Goal: Task Accomplishment & Management: Use online tool/utility

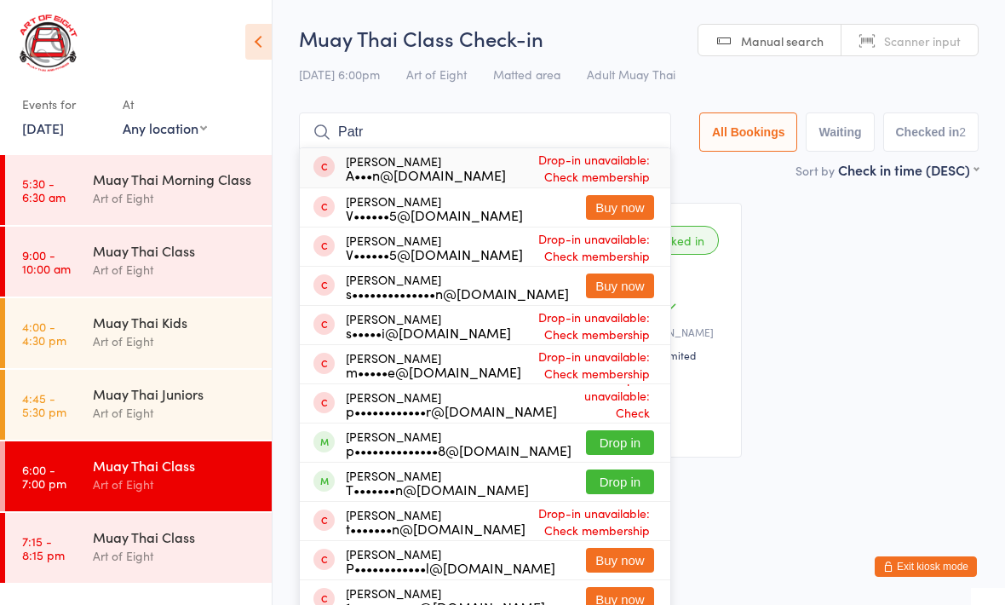
type input "Patr"
click at [605, 450] on button "Drop in" at bounding box center [620, 442] width 68 height 25
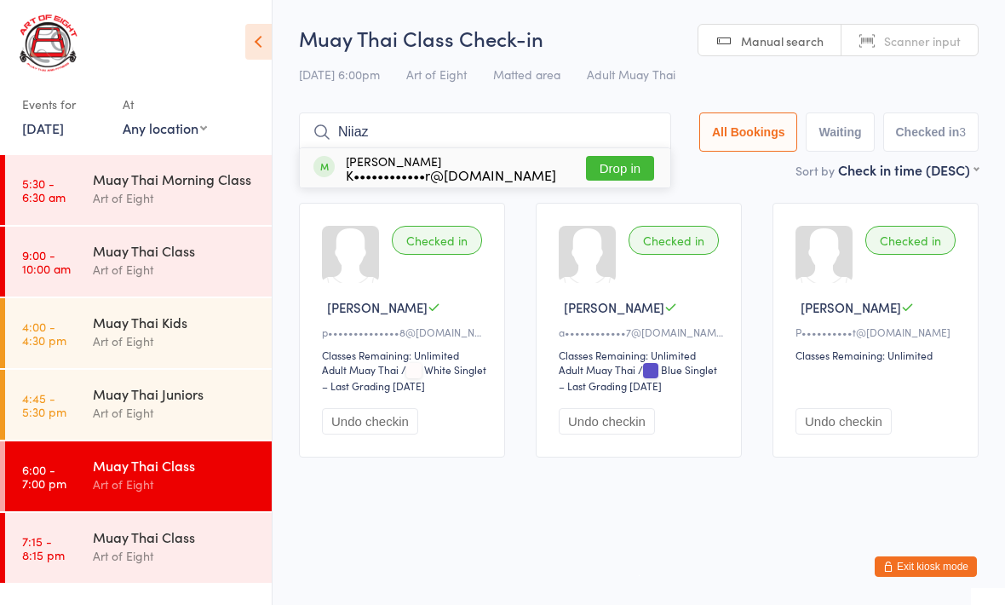
type input "Niiaz"
click at [599, 177] on button "Drop in" at bounding box center [620, 168] width 68 height 25
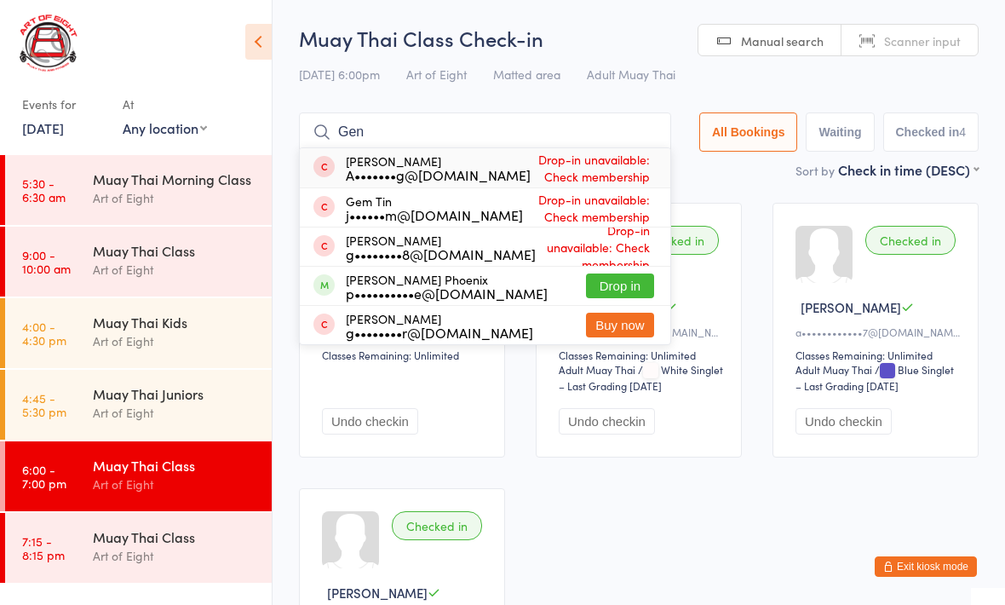
type input "Gen"
click at [628, 282] on button "Drop in" at bounding box center [620, 285] width 68 height 25
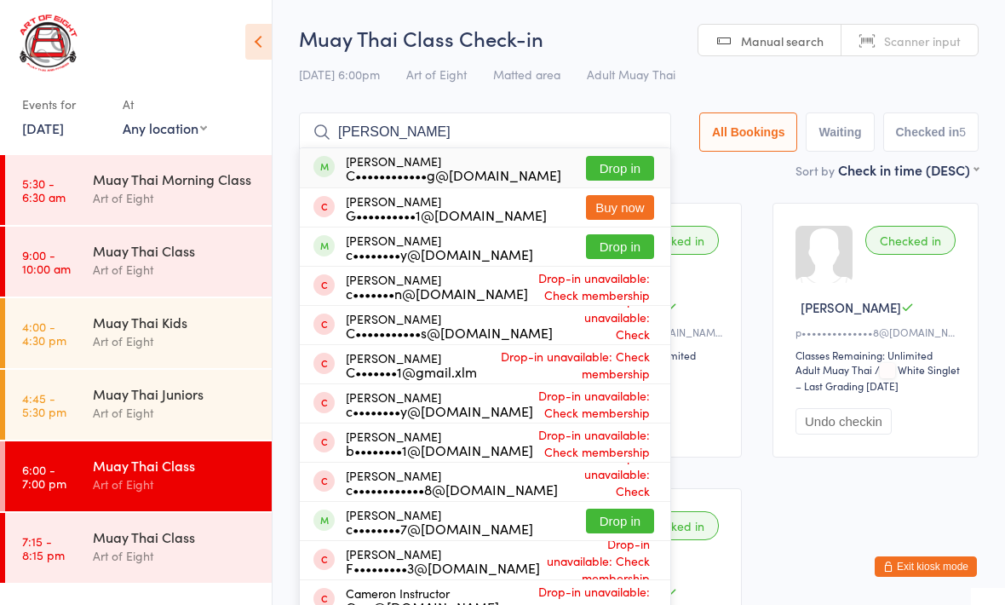
type input "Cameron"
click at [609, 513] on button "Drop in" at bounding box center [620, 520] width 68 height 25
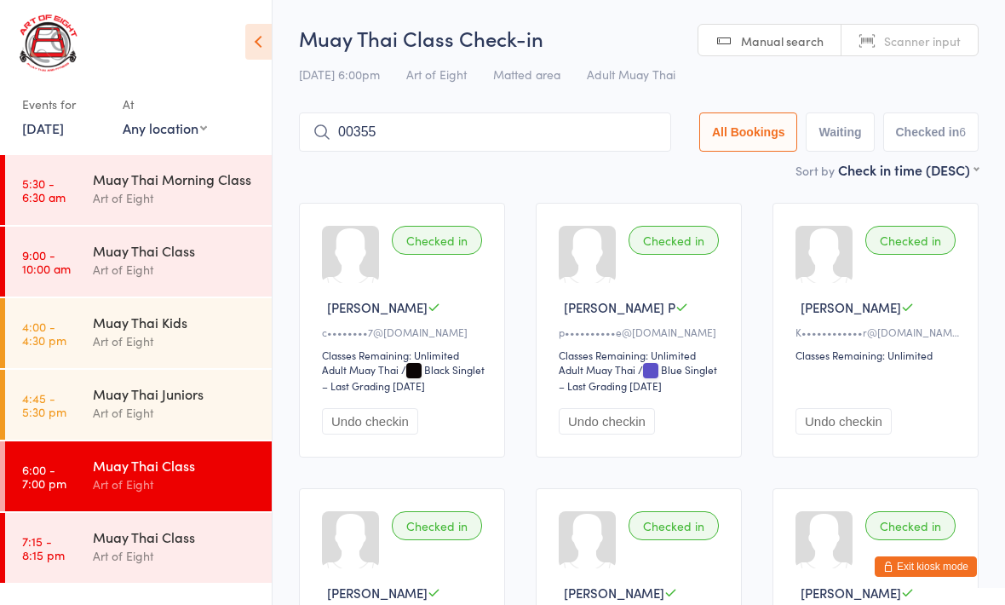
type input "00355"
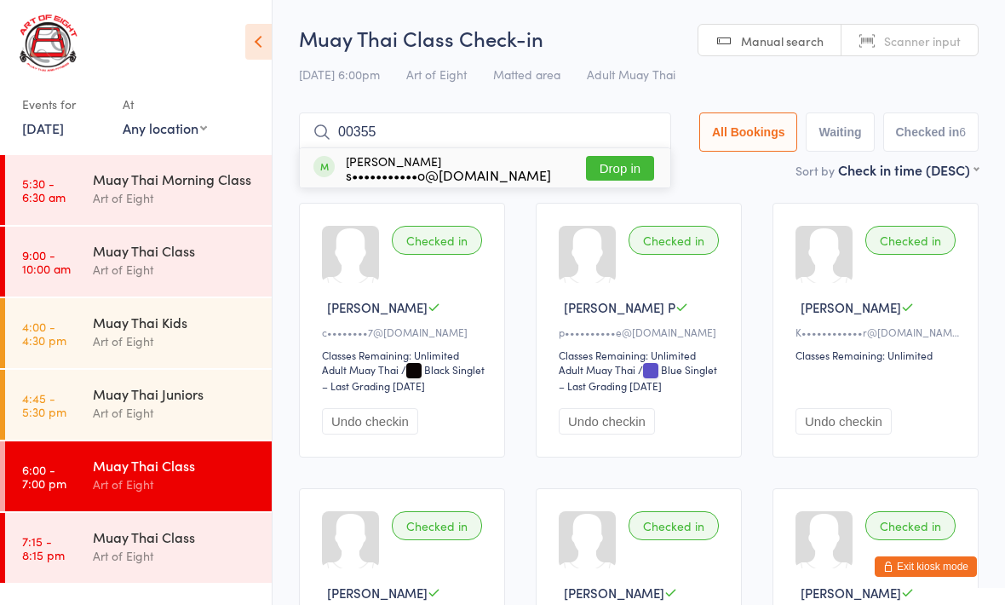
click at [605, 169] on button "Drop in" at bounding box center [620, 168] width 68 height 25
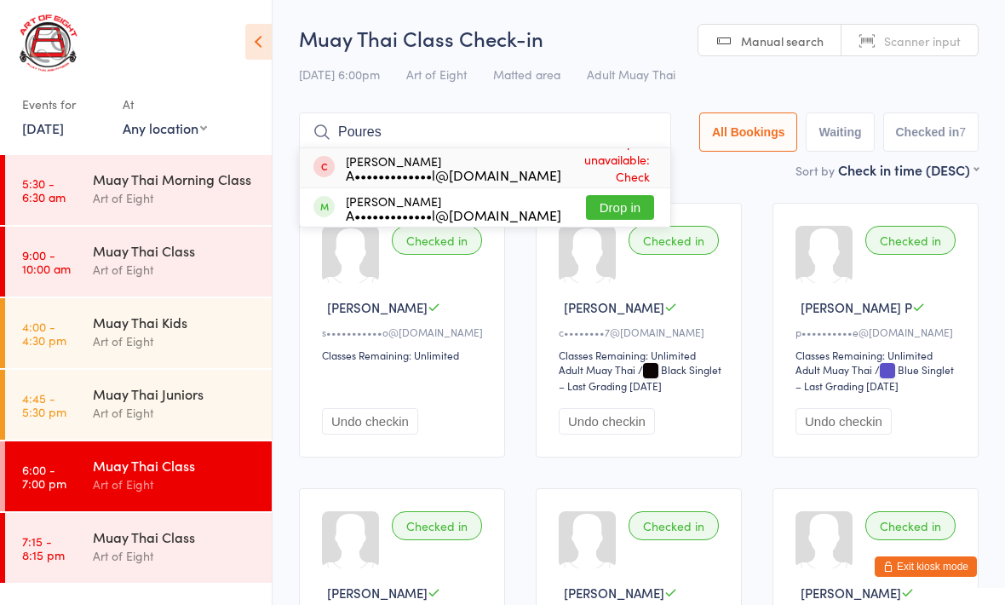
type input "Poures"
click at [610, 206] on button "Drop in" at bounding box center [620, 207] width 68 height 25
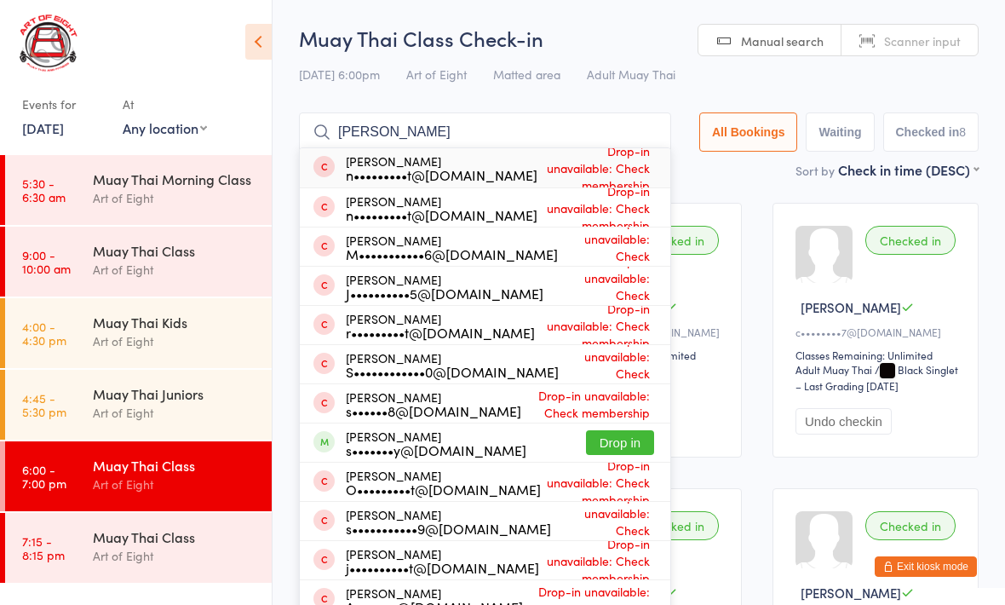
type input "Scott"
click at [614, 432] on button "Drop in" at bounding box center [620, 442] width 68 height 25
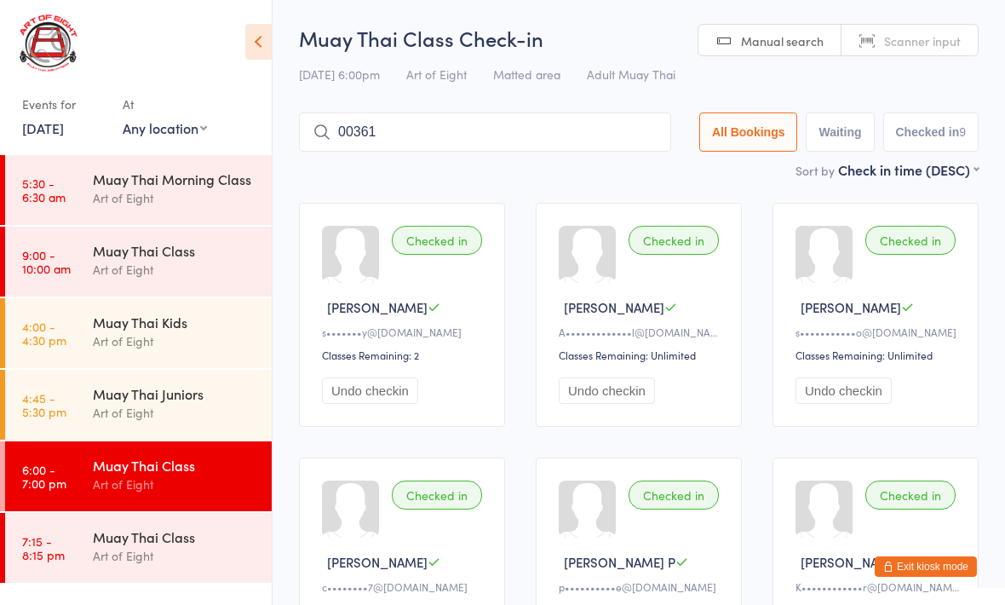
type input "00361"
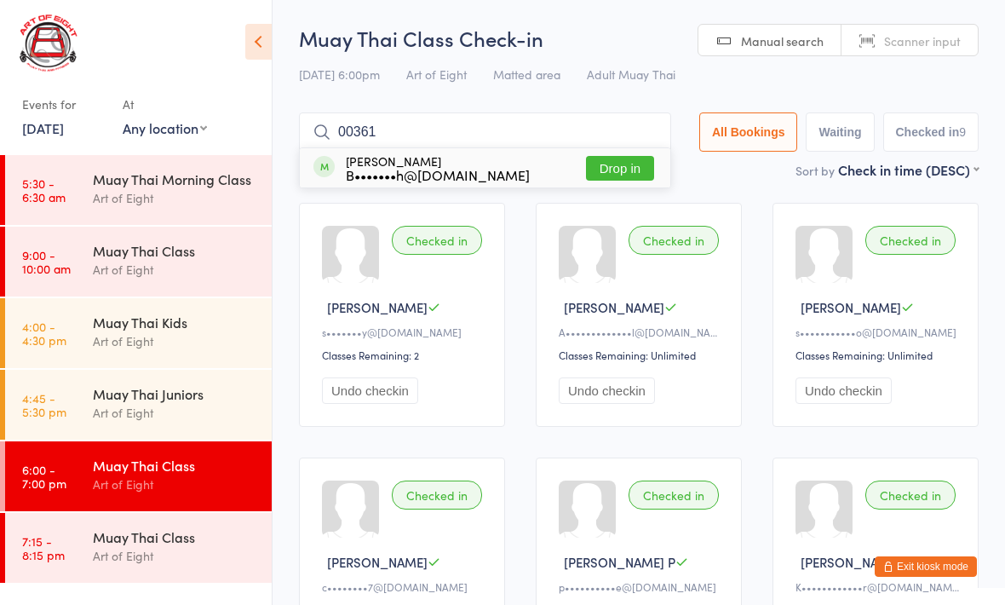
click at [593, 163] on button "Drop in" at bounding box center [620, 168] width 68 height 25
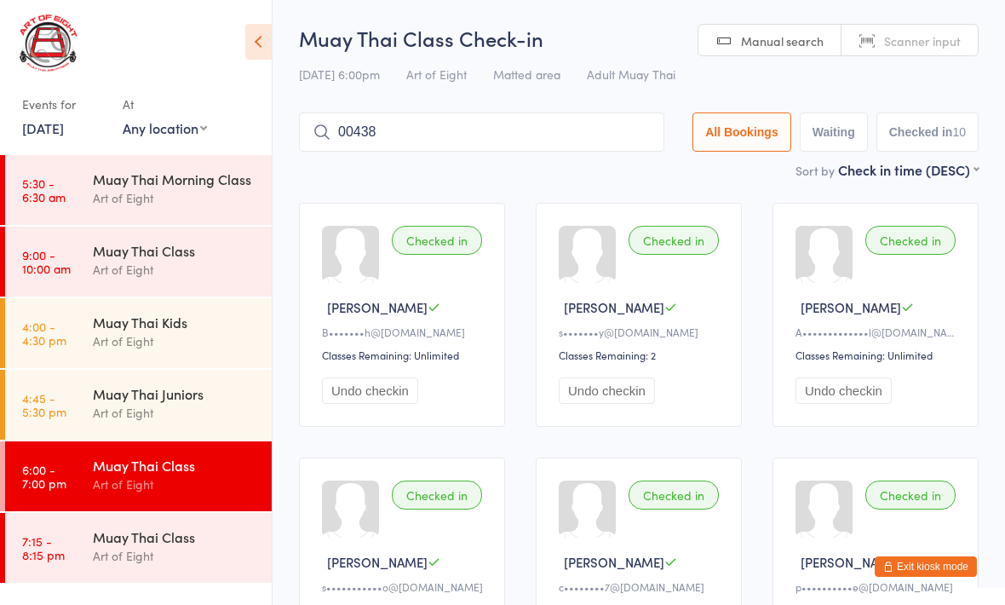
type input "00438"
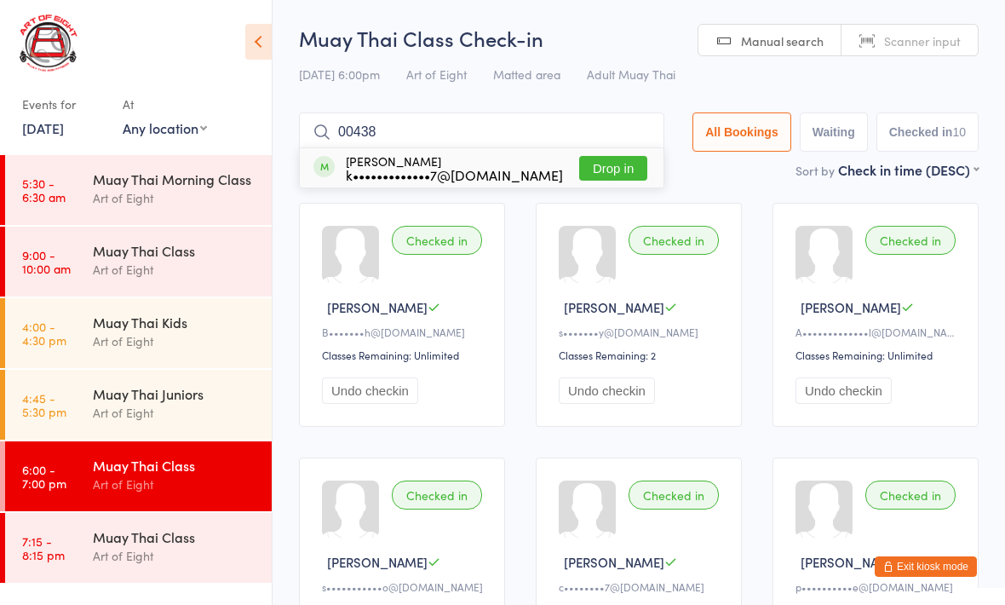
click at [595, 165] on button "Drop in" at bounding box center [613, 168] width 68 height 25
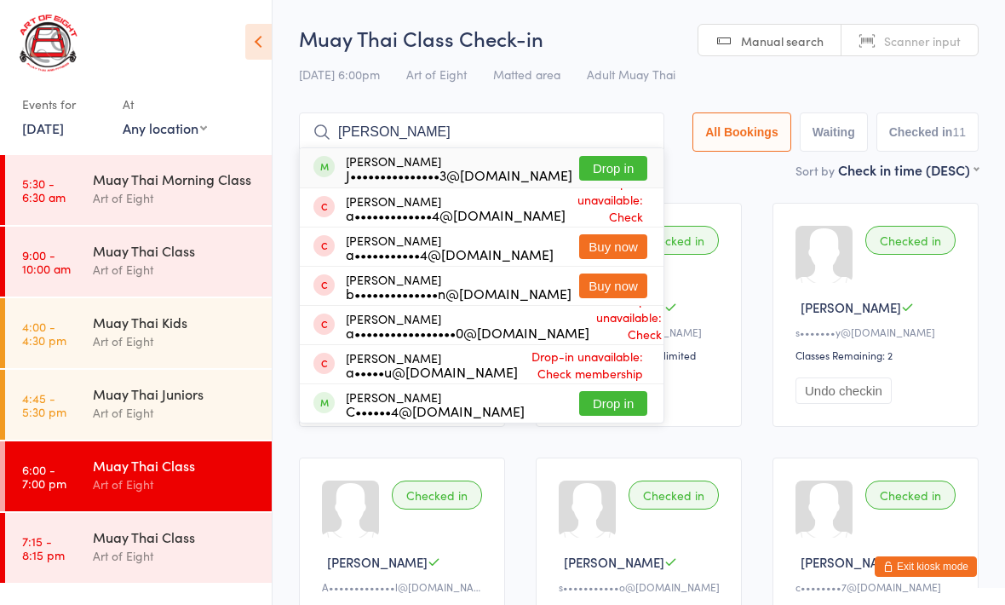
type input "Abrahamson"
click at [598, 150] on div "Jacob Abrahamson J•••••••••••••••3@gmail.com Drop in" at bounding box center [482, 167] width 364 height 39
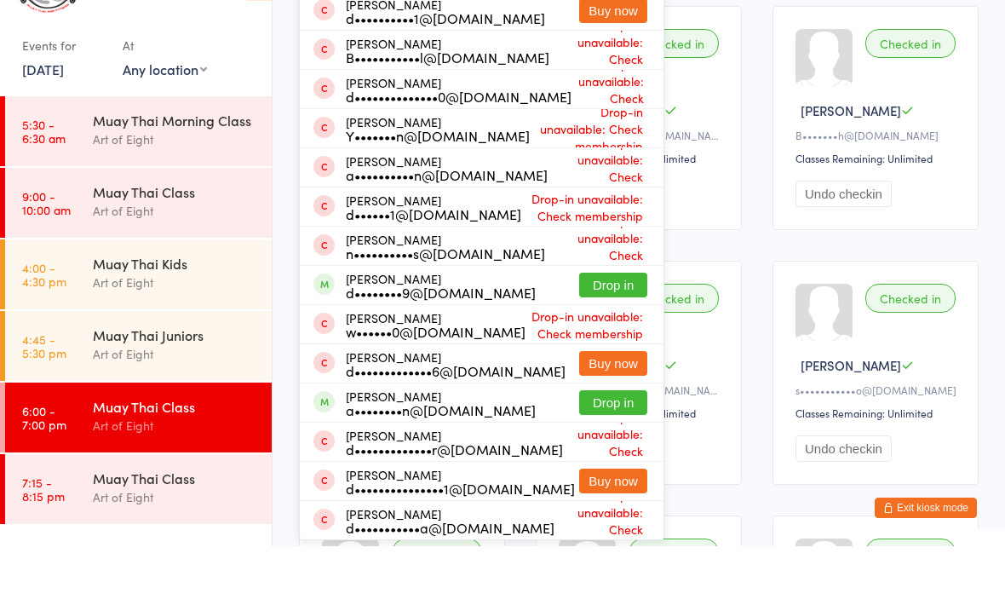
scroll to position [139, 0]
type input "Daniel"
click at [609, 330] on button "Drop in" at bounding box center [613, 342] width 68 height 25
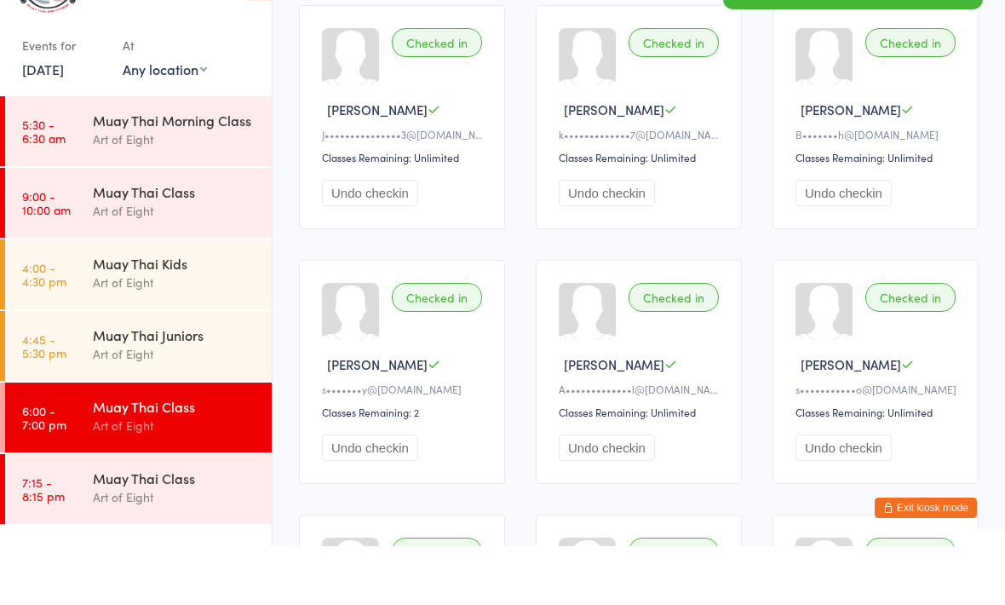
scroll to position [0, 0]
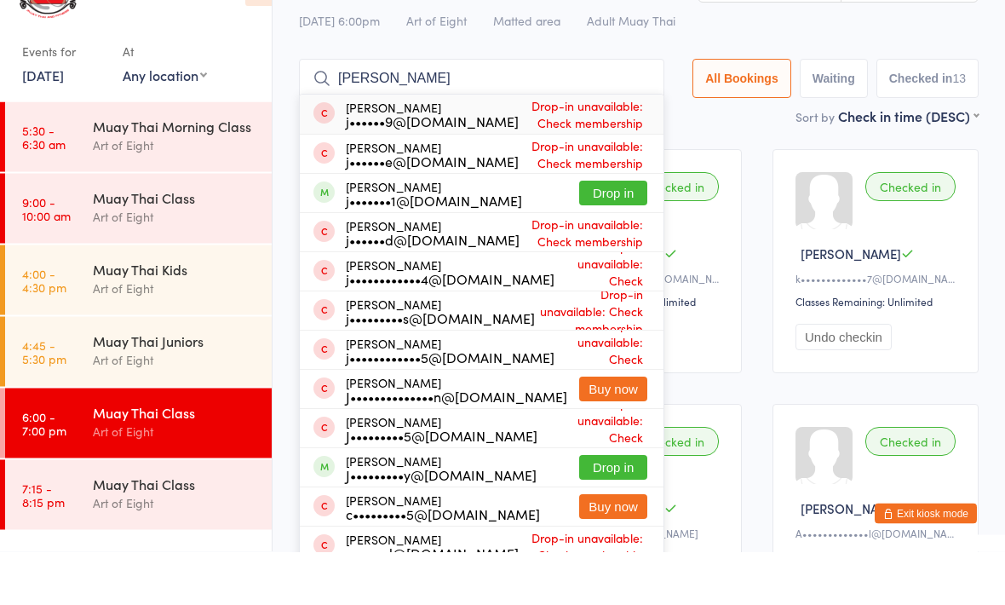
type input "Jason"
click at [607, 234] on button "Drop in" at bounding box center [613, 246] width 68 height 25
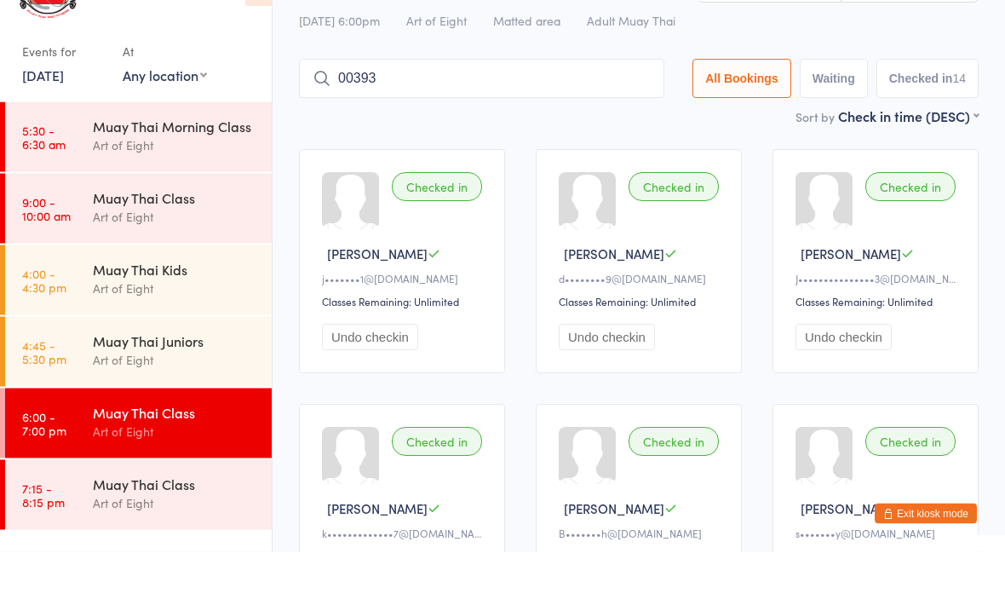
type input "00393"
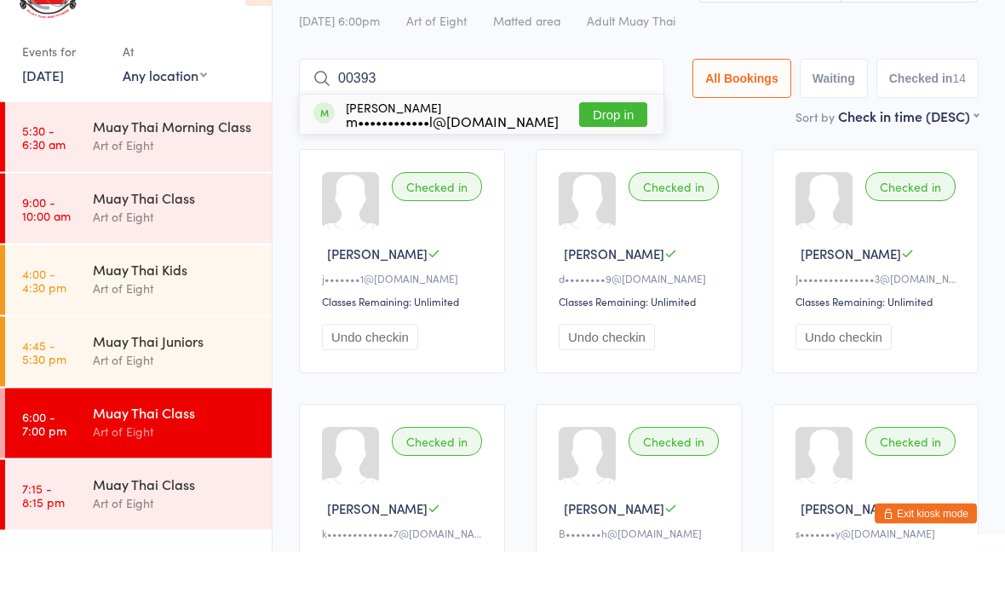
click at [590, 156] on button "Drop in" at bounding box center [613, 168] width 68 height 25
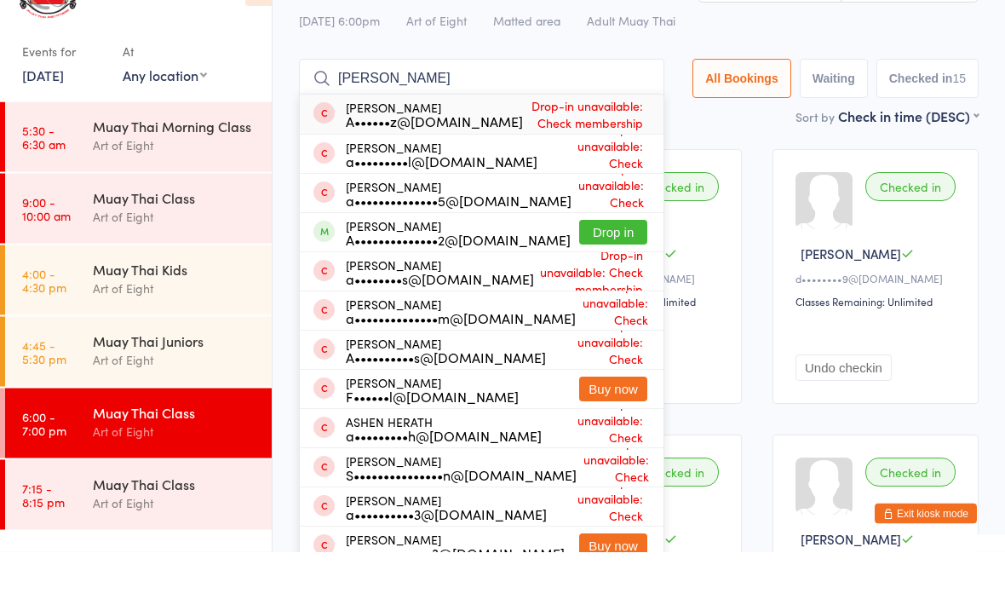
type input "Ashley"
click at [601, 273] on button "Drop in" at bounding box center [613, 285] width 68 height 25
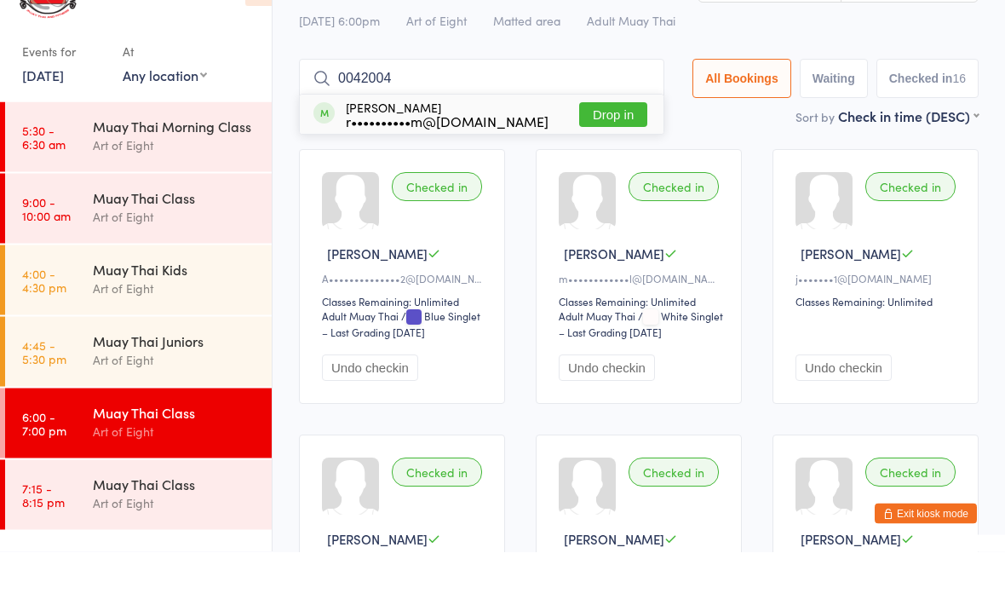
type input "00420042"
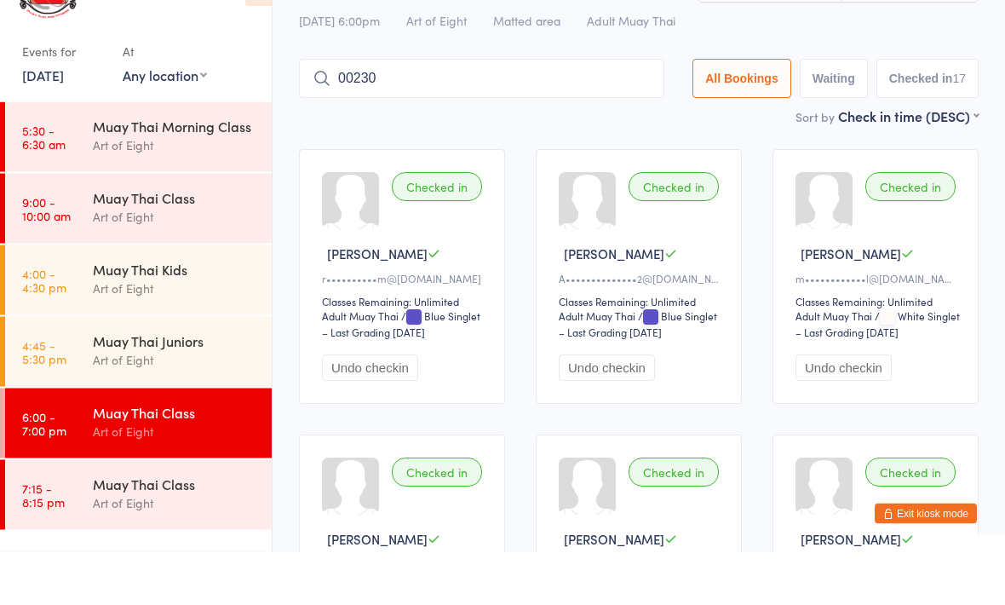
type input "00230"
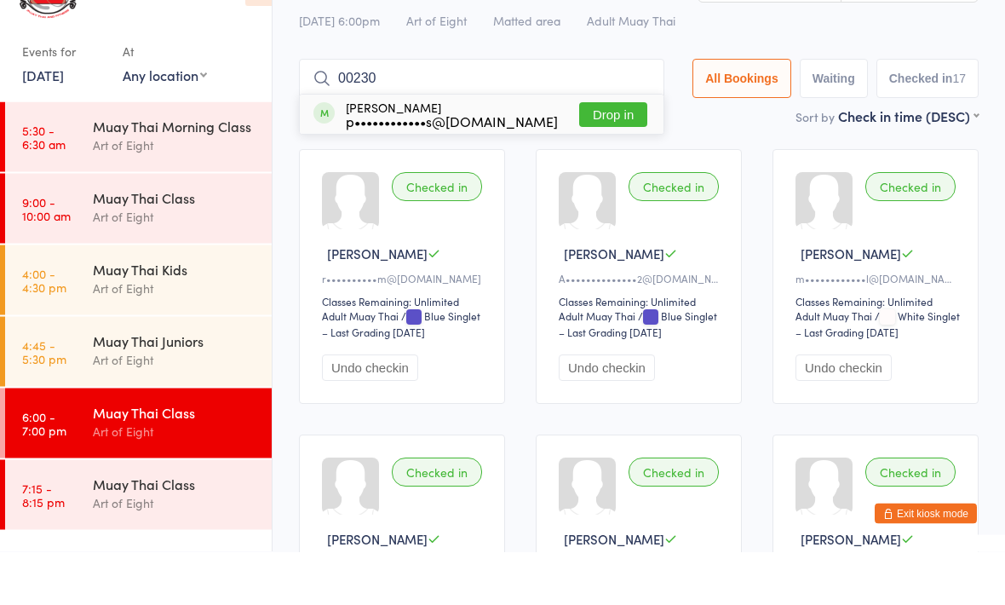
click at [594, 156] on button "Drop in" at bounding box center [613, 168] width 68 height 25
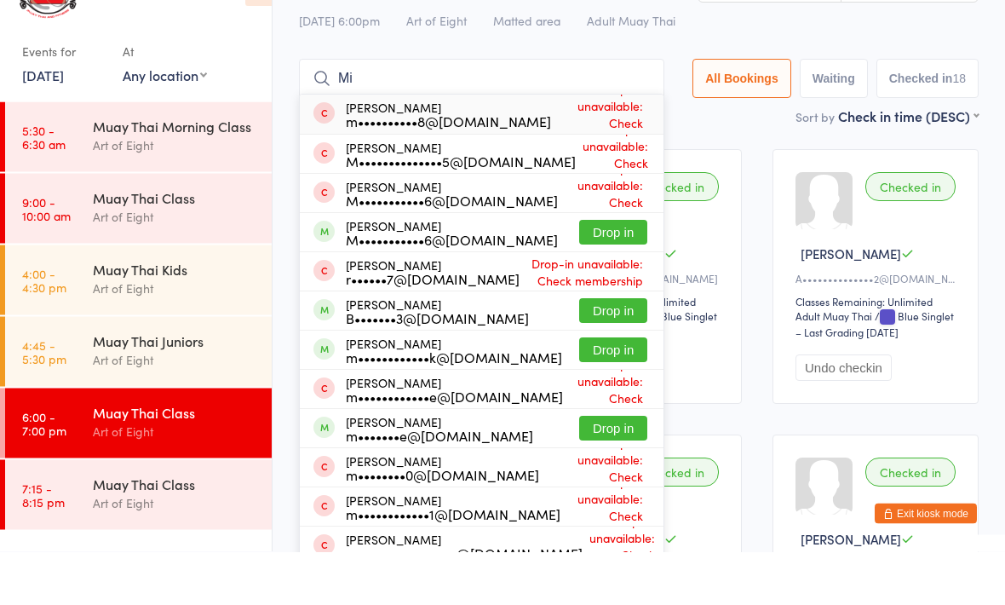
type input "M"
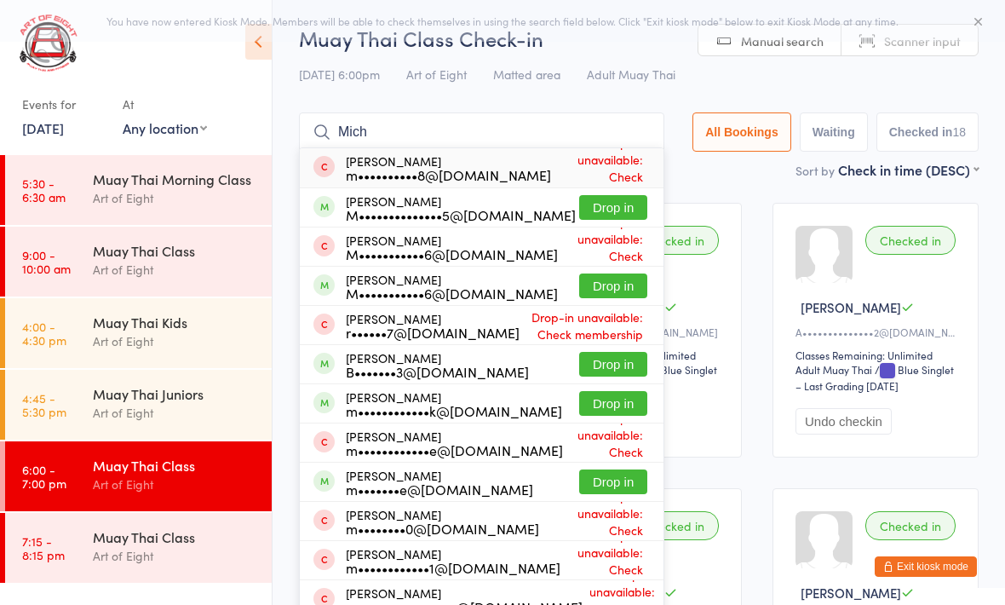
type input "Mich"
click at [607, 216] on button "Drop in" at bounding box center [613, 207] width 68 height 25
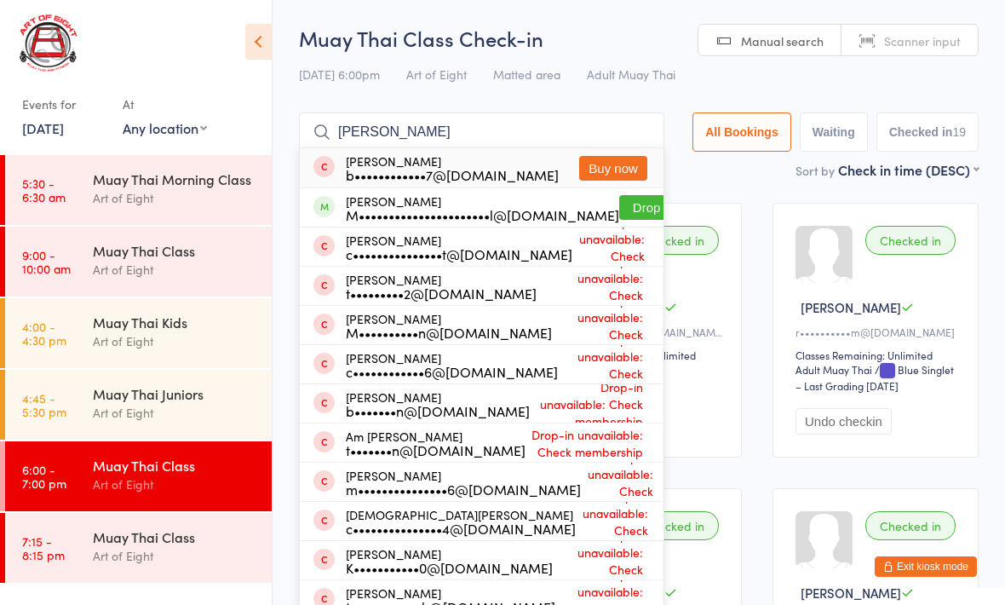
type input "[PERSON_NAME]"
click at [624, 204] on button "Drop in" at bounding box center [653, 207] width 68 height 25
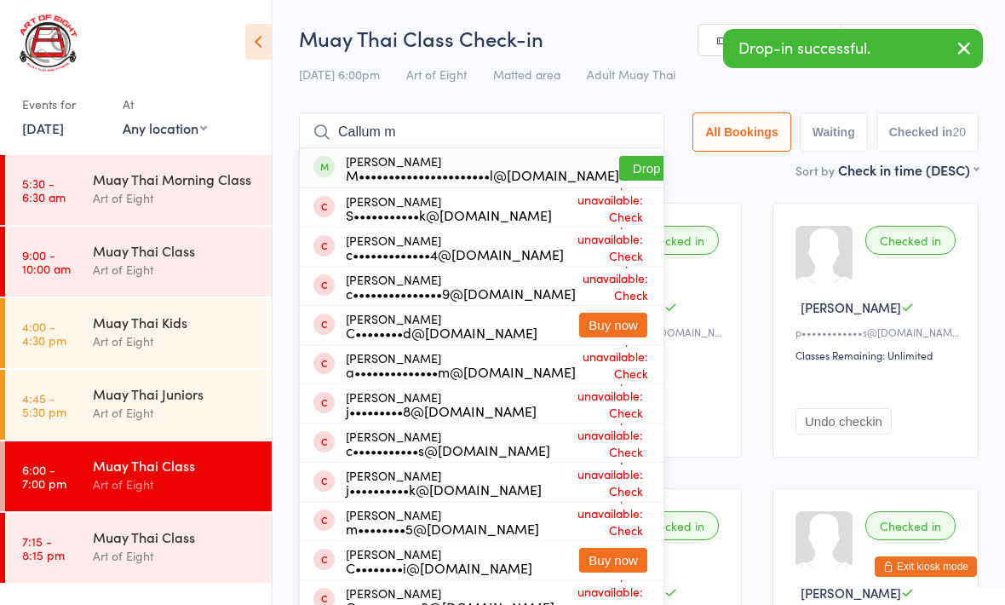
type input "Callum m"
click at [624, 162] on button "Drop in" at bounding box center [653, 168] width 68 height 25
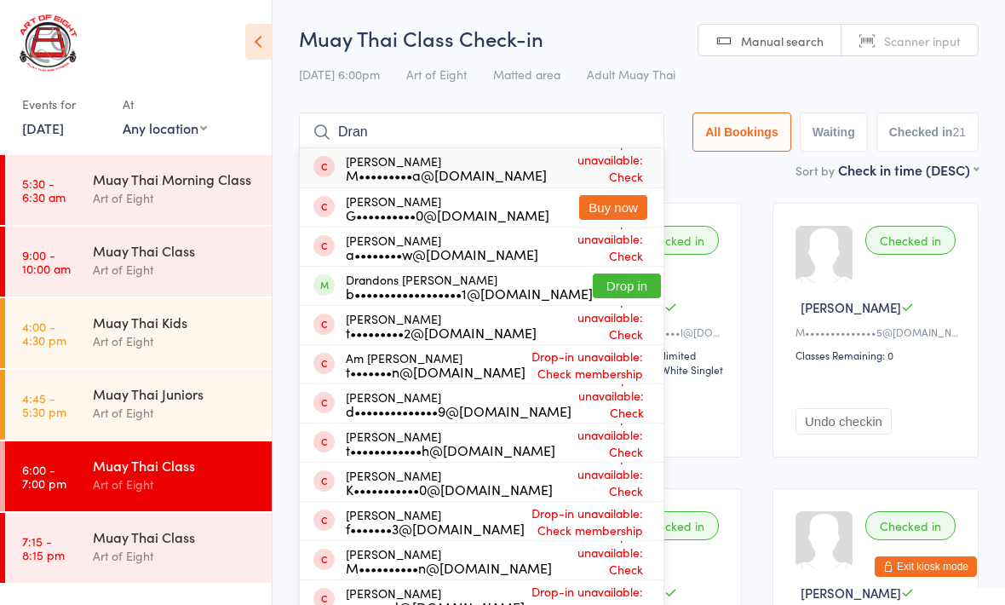
type input "Dran"
click at [600, 286] on button "Drop in" at bounding box center [627, 285] width 68 height 25
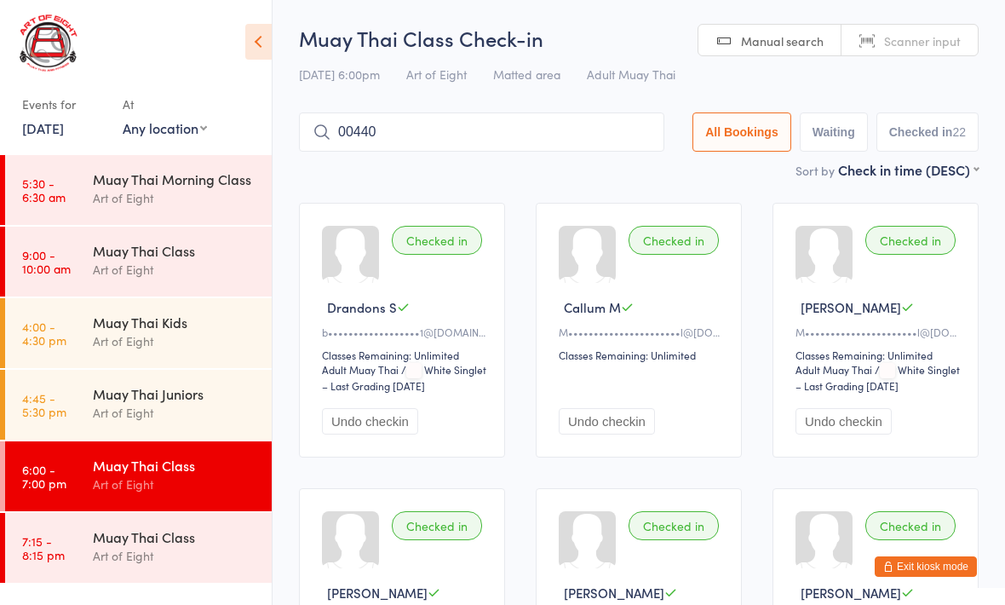
type input "00440"
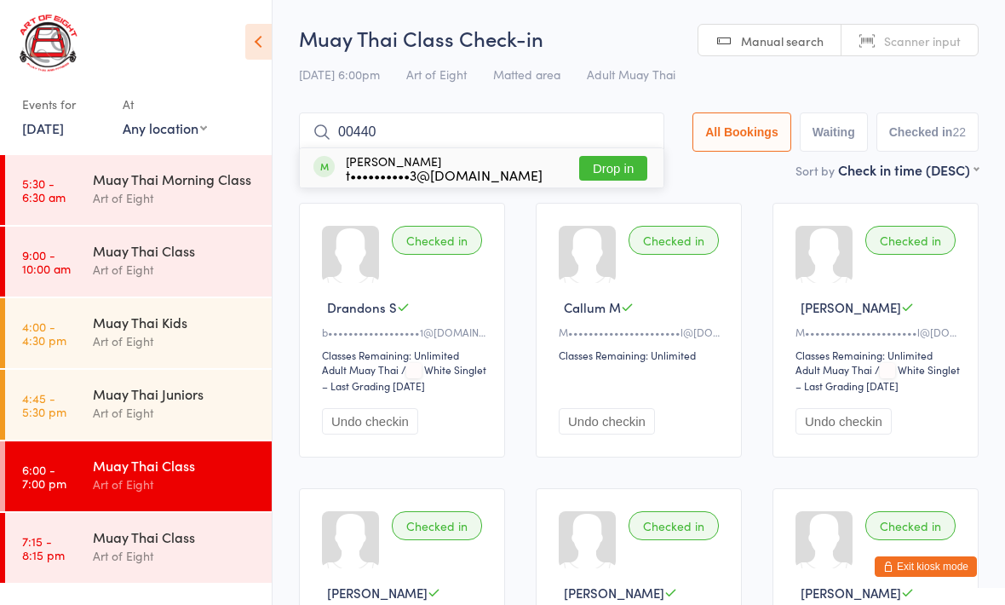
click at [607, 167] on button "Drop in" at bounding box center [613, 168] width 68 height 25
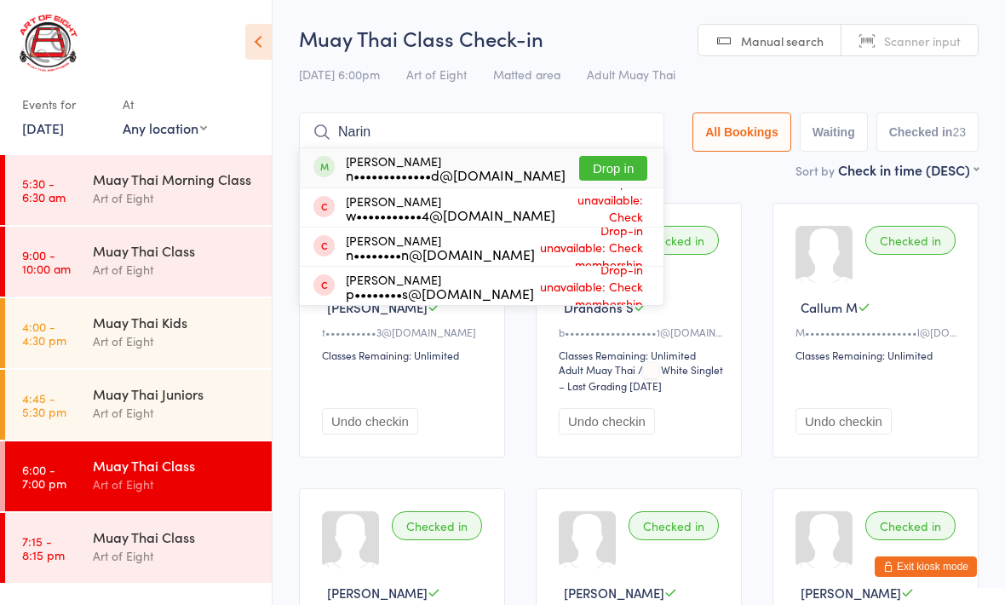
type input "Narin"
click at [605, 172] on button "Drop in" at bounding box center [613, 168] width 68 height 25
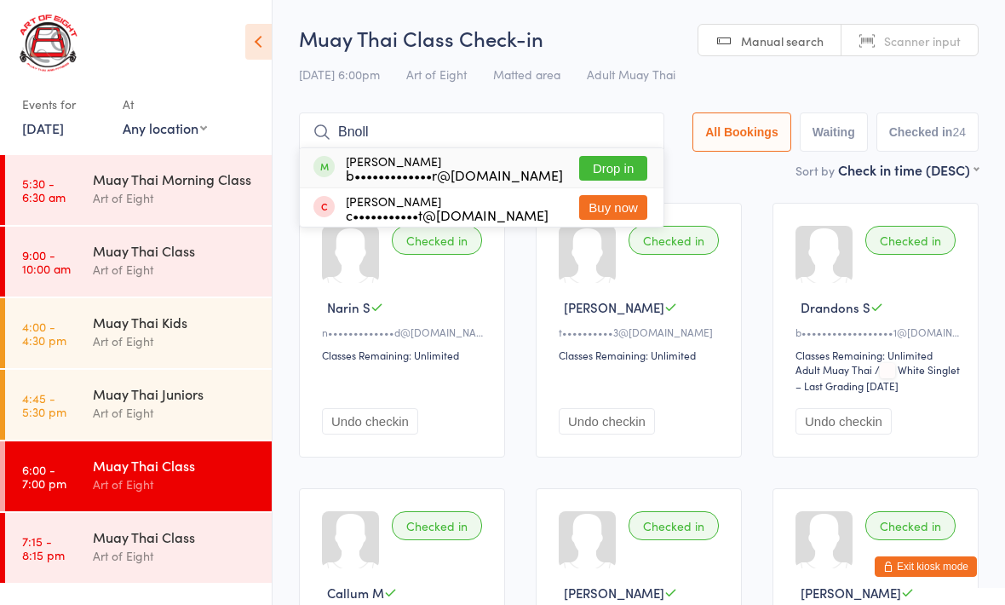
type input "Bnoll"
click at [611, 157] on button "Drop in" at bounding box center [613, 168] width 68 height 25
